Goal: Navigation & Orientation: Find specific page/section

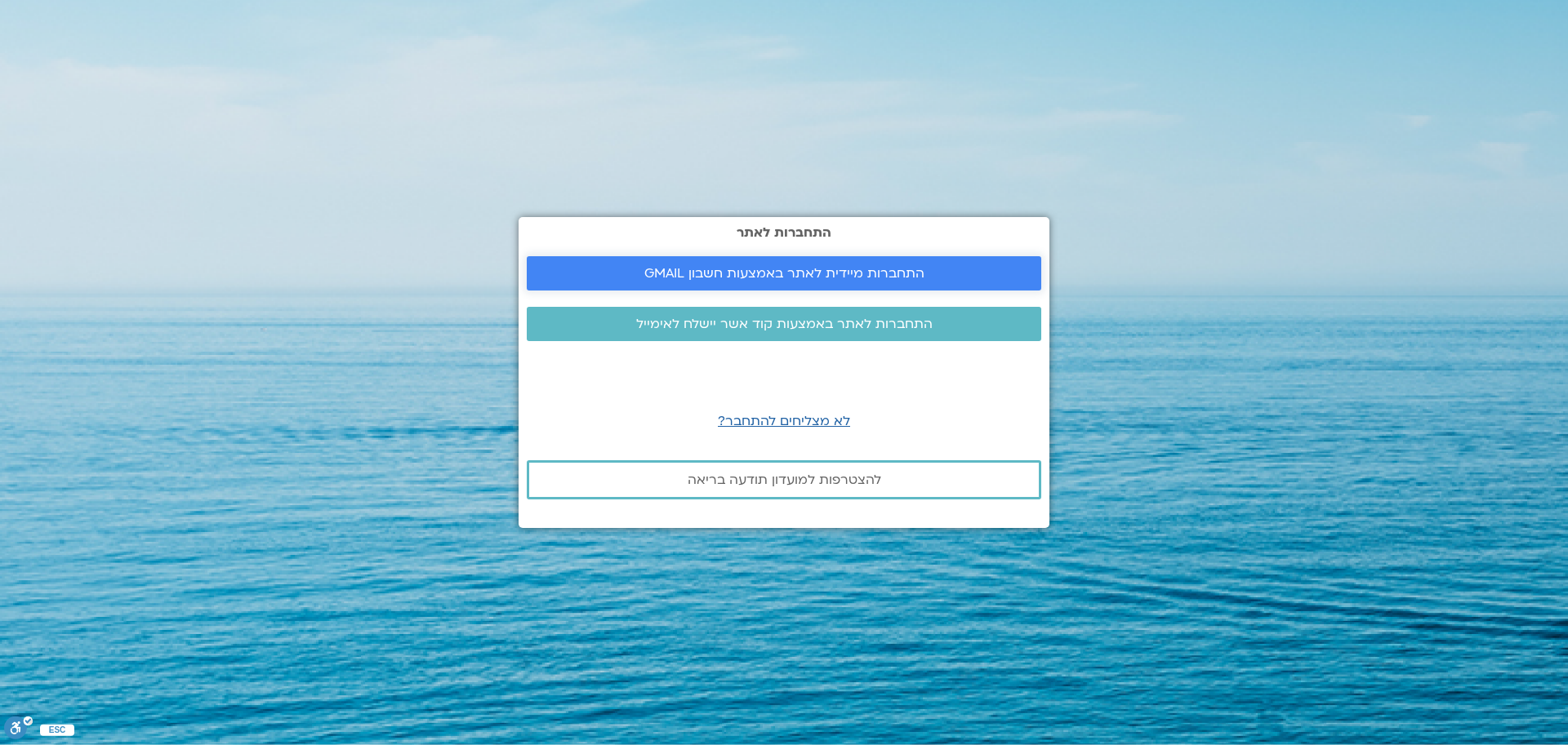
click at [882, 273] on span "התחברות מיידית לאתר באמצעות חשבון GMAIL" at bounding box center [785, 273] width 280 height 15
click at [882, 317] on span "התחברות לאתר באמצעות קוד אשר יישלח לאימייל" at bounding box center [784, 324] width 296 height 15
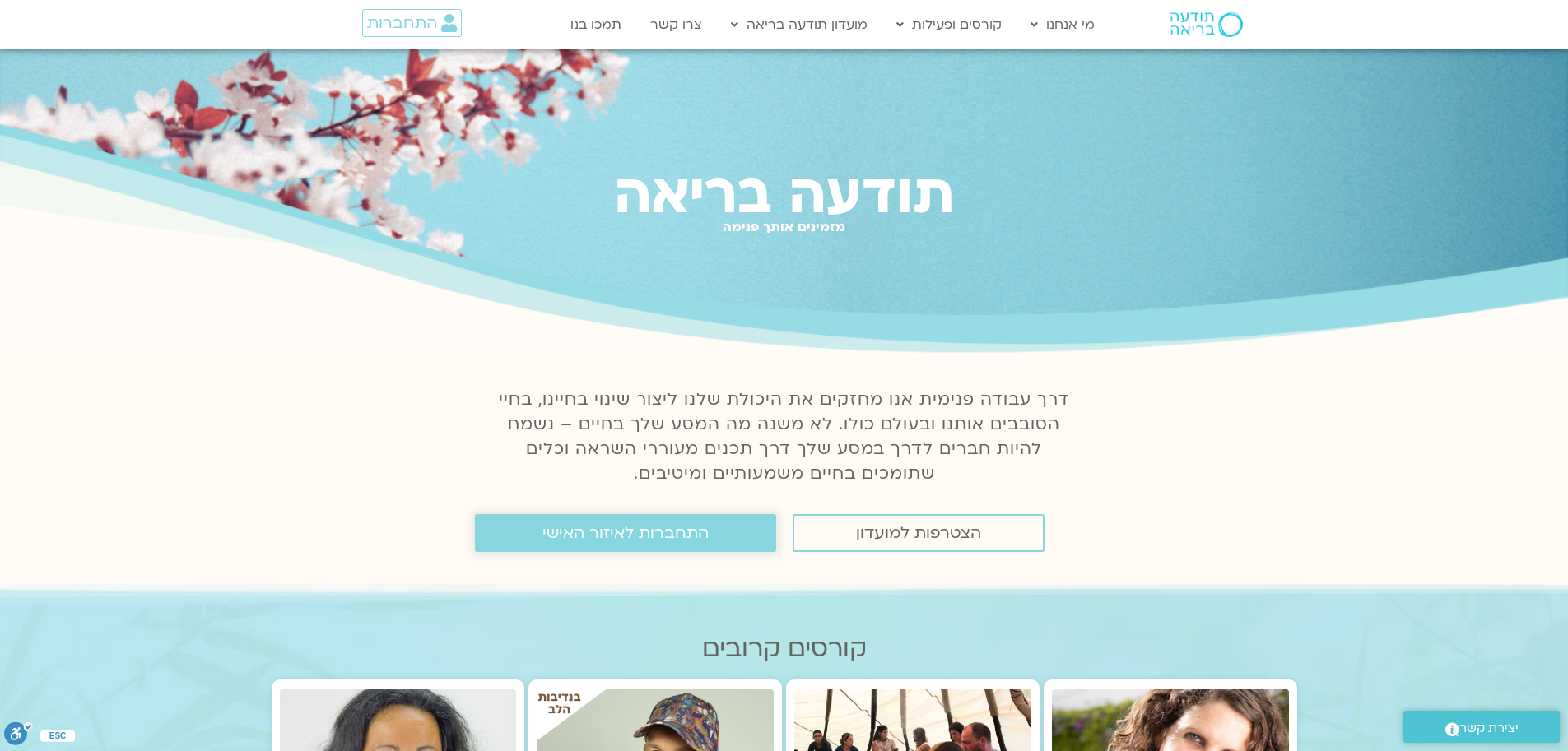
click at [633, 539] on span "התחברות לאיזור האישי" at bounding box center [626, 532] width 167 height 18
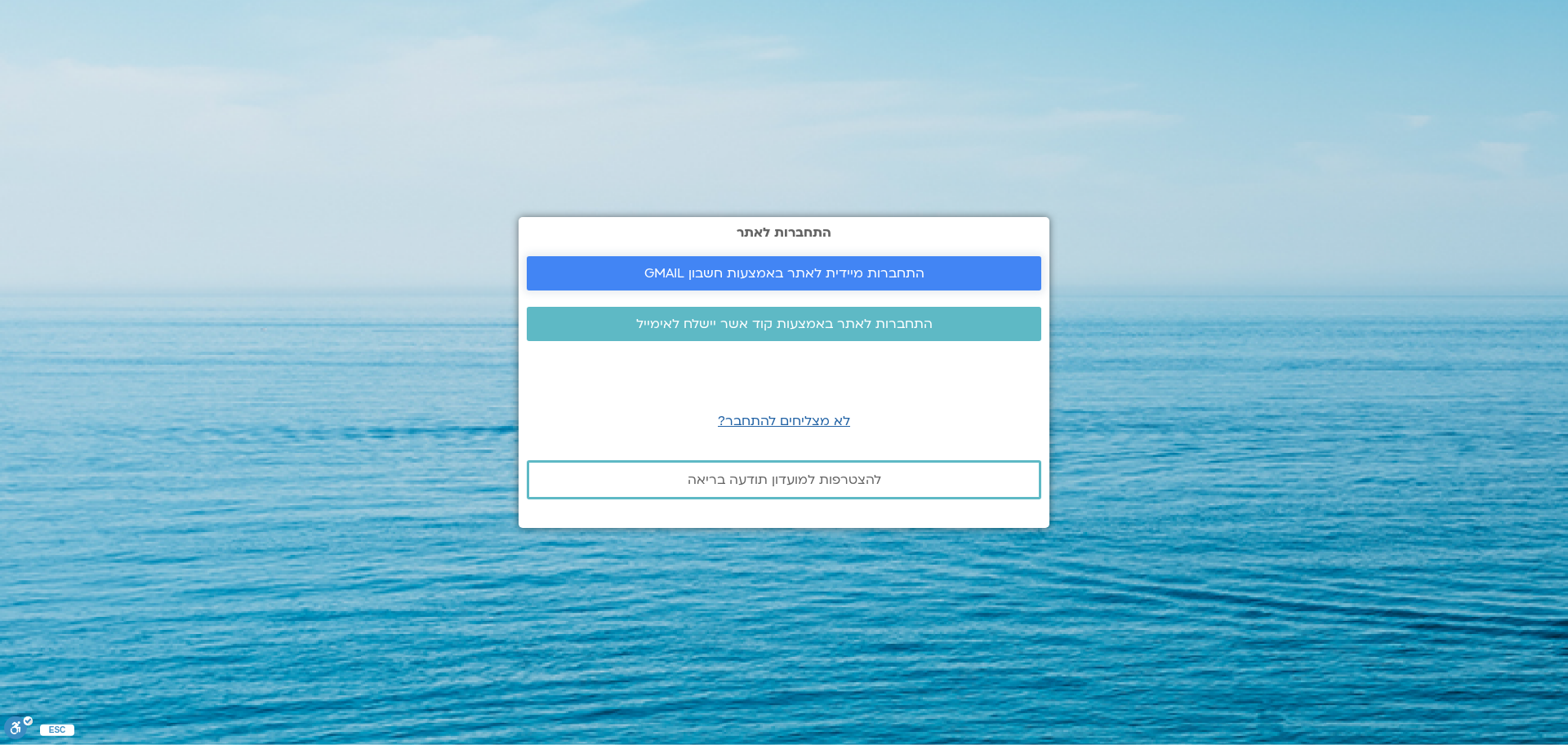
click at [823, 272] on span "התחברות מיידית לאתר באמצעות חשבון GMAIL" at bounding box center [785, 273] width 280 height 15
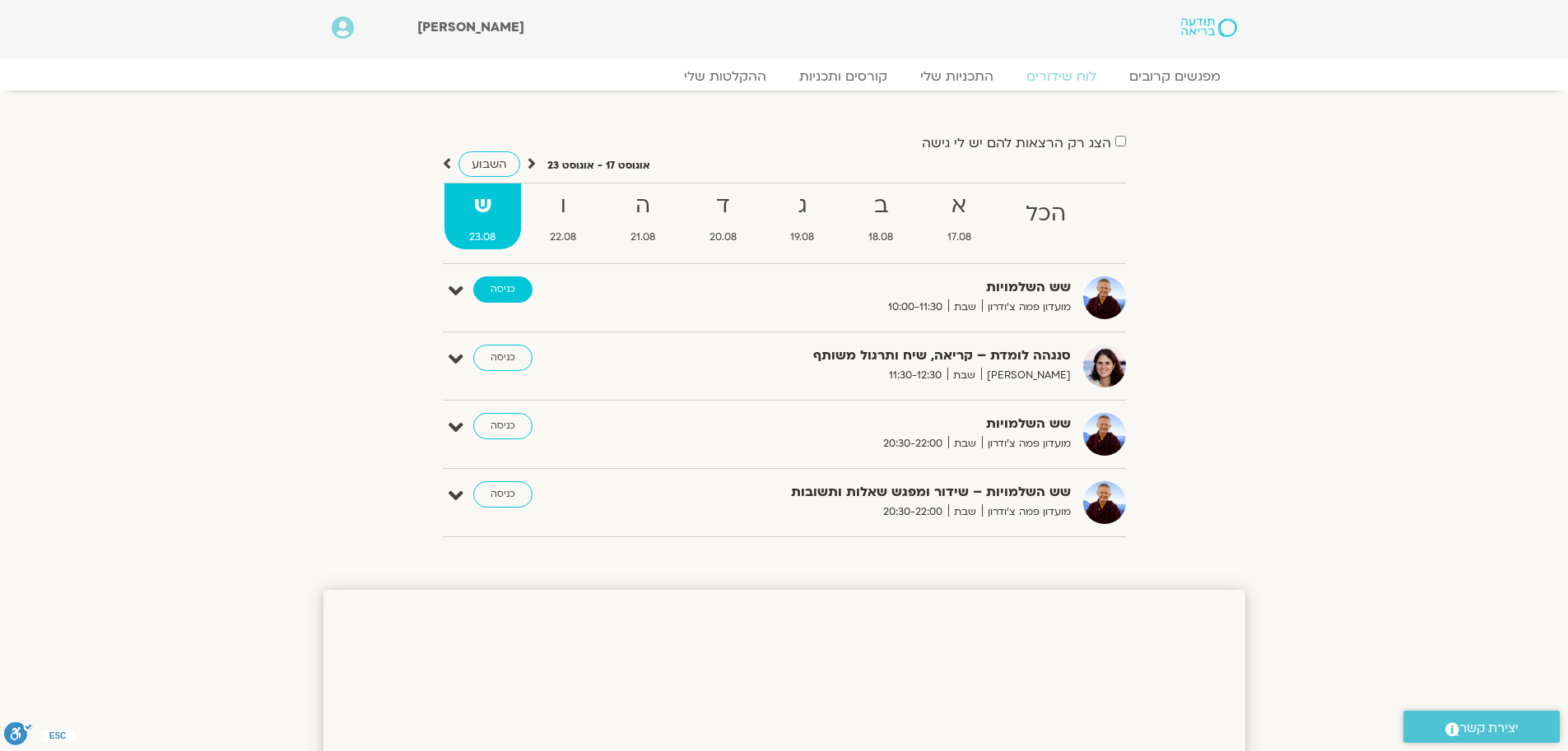
click at [492, 292] on link "כניסה" at bounding box center [503, 290] width 60 height 27
